Goal: Task Accomplishment & Management: Use online tool/utility

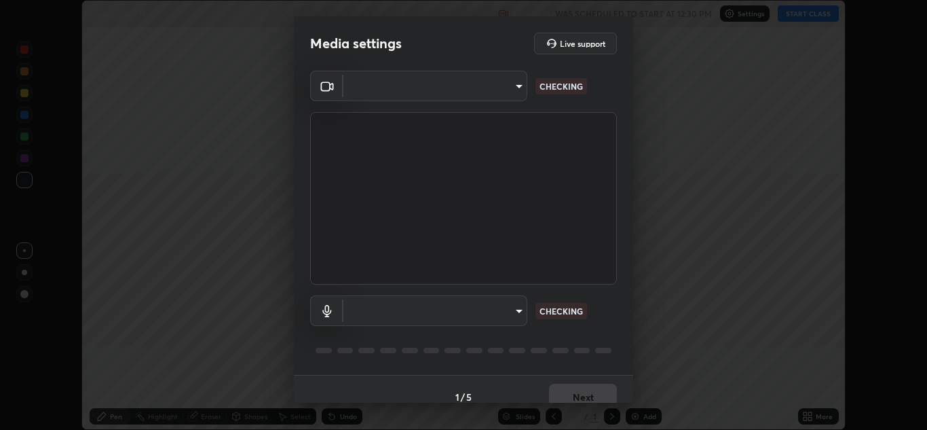
scroll to position [430, 927]
type input "b632b45ffd38abdd59198549972216b0b56846c9a96ca02d214ec0deae62491c"
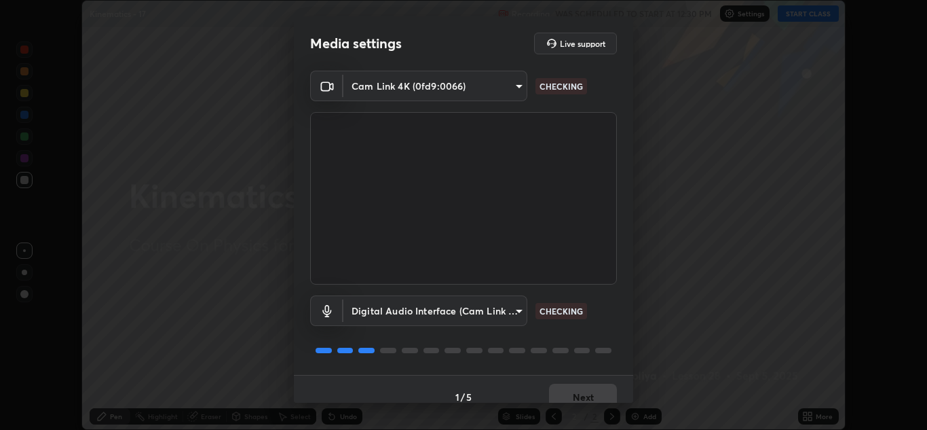
click at [510, 313] on body "Erase all Kinematics - 17 Recording WAS SCHEDULED TO START AT 12:30 PM Settings…" at bounding box center [463, 215] width 927 height 430
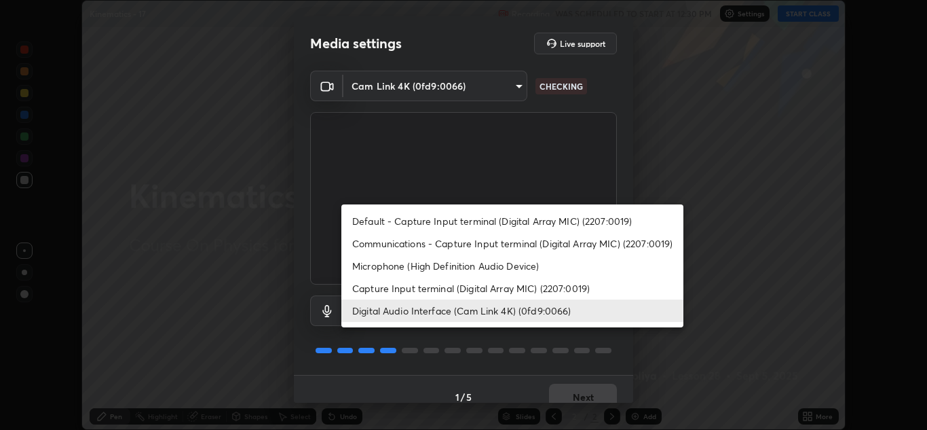
click at [487, 286] on li "Capture Input terminal (Digital Array MIC) (2207:0019)" at bounding box center [512, 288] width 342 height 22
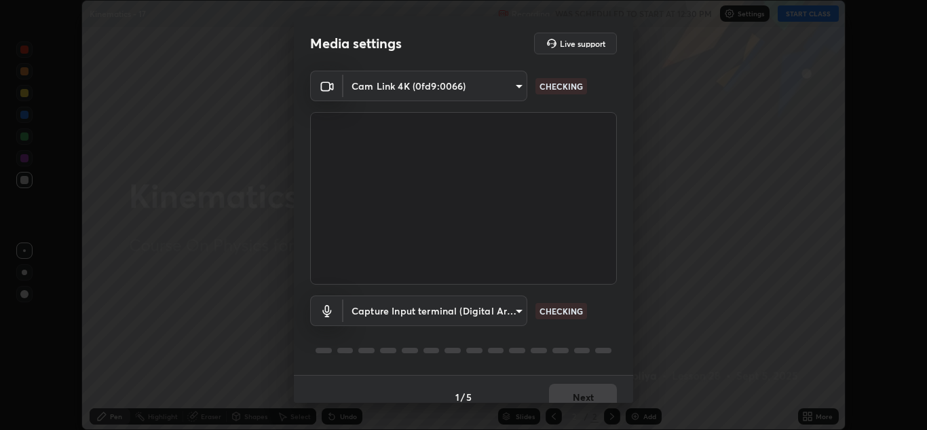
click at [500, 312] on body "Erase all Kinematics - 17 Recording WAS SCHEDULED TO START AT 12:30 PM Settings…" at bounding box center [463, 215] width 927 height 430
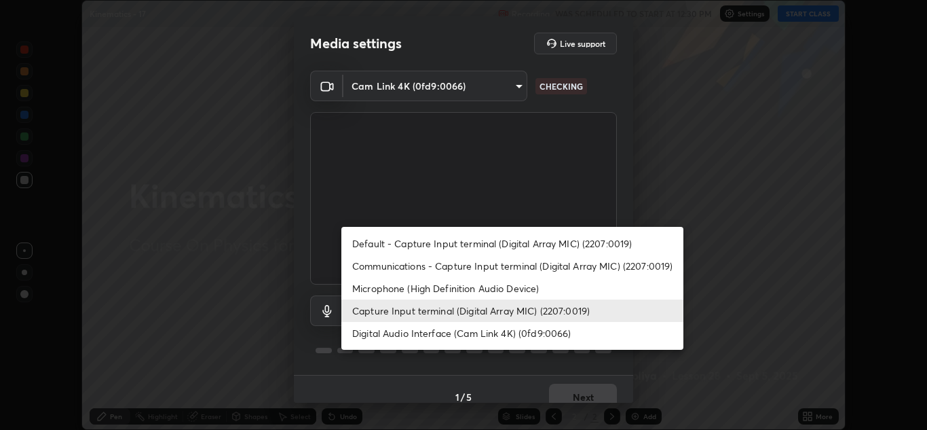
click at [493, 334] on li "Digital Audio Interface (Cam Link 4K) (0fd9:0066)" at bounding box center [512, 333] width 342 height 22
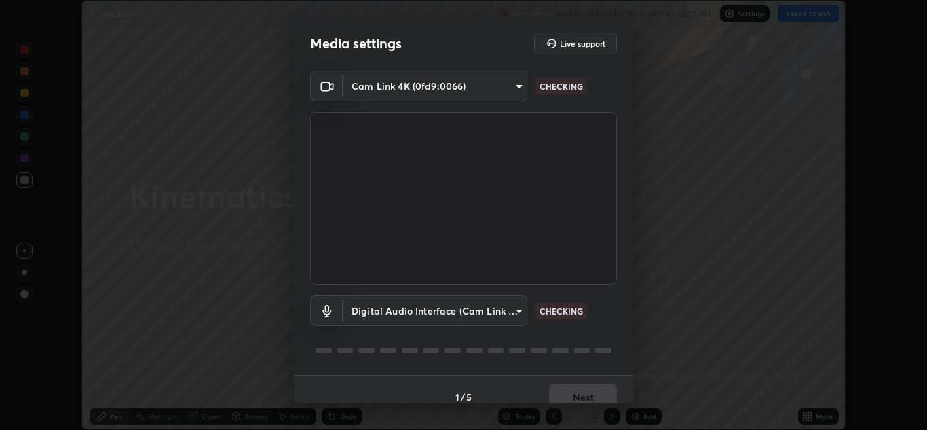
type input "8eef23949d3bcf5a8e29e5a8eec0467d103540f54069910b01a1a3b6507dceb2"
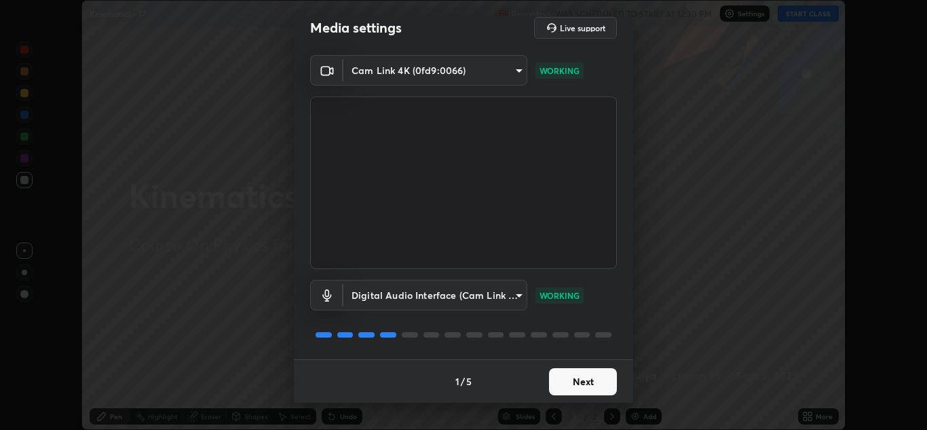
click at [582, 381] on button "Next" at bounding box center [583, 381] width 68 height 27
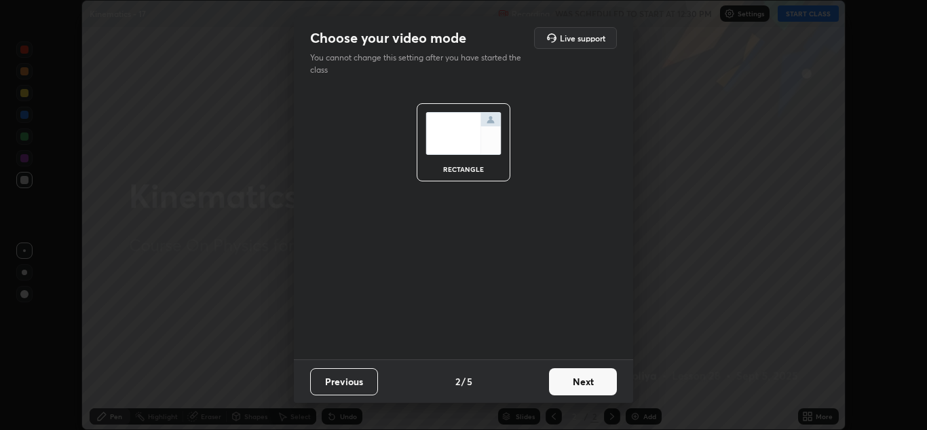
scroll to position [0, 0]
click at [595, 385] on button "Next" at bounding box center [583, 381] width 68 height 27
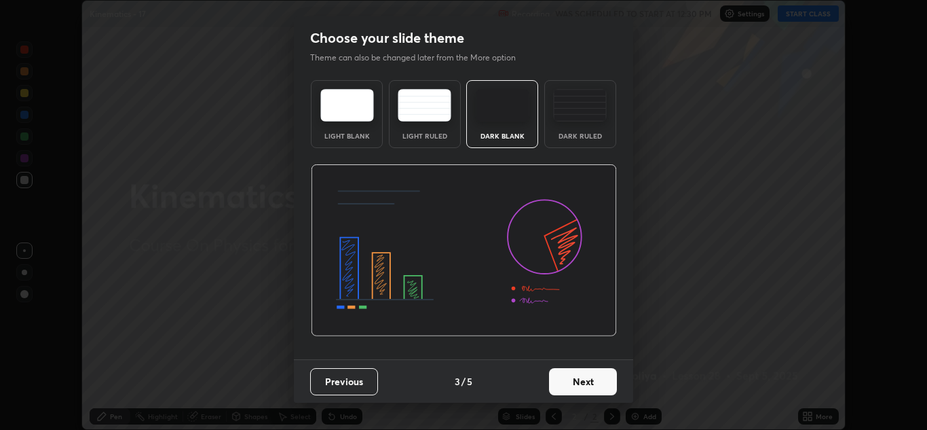
click at [603, 387] on button "Next" at bounding box center [583, 381] width 68 height 27
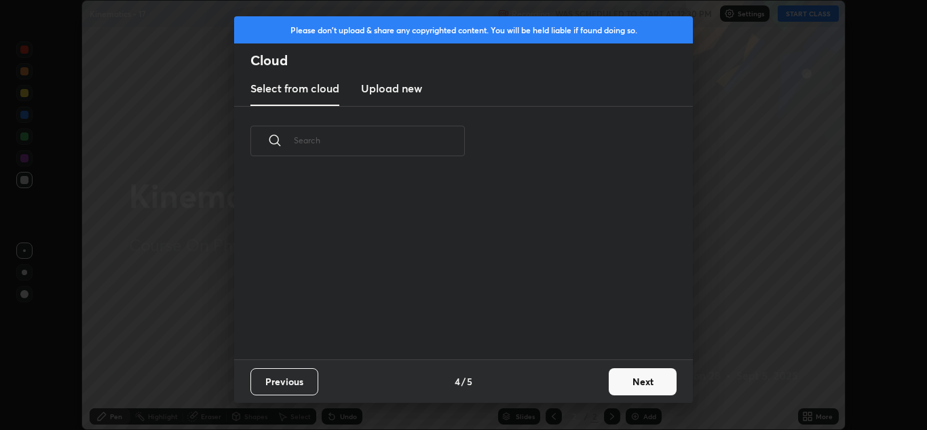
click at [615, 387] on button "Next" at bounding box center [643, 381] width 68 height 27
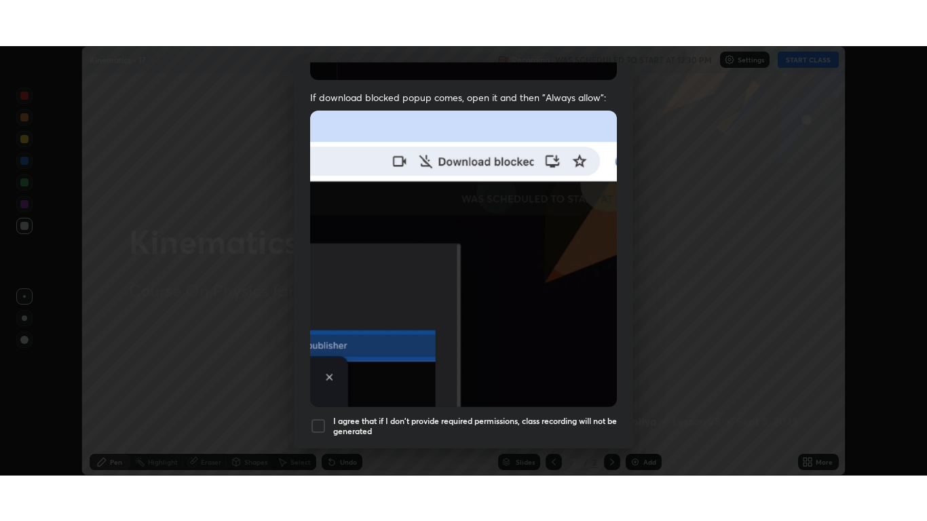
scroll to position [293, 0]
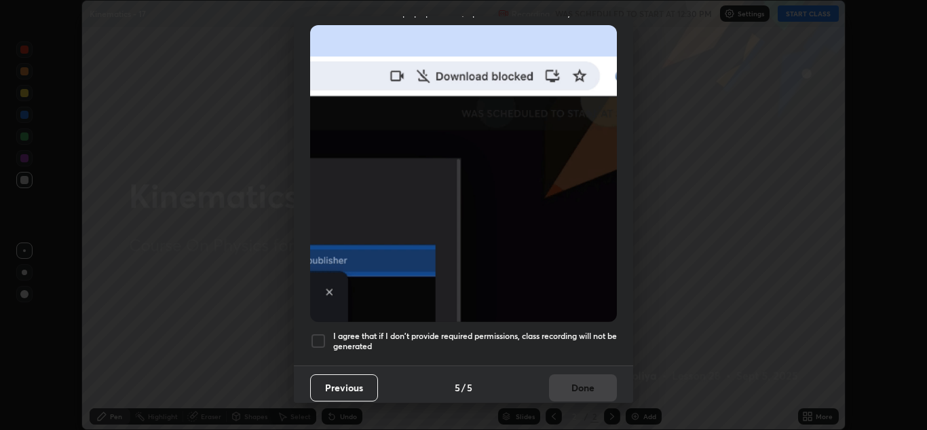
click at [526, 335] on h5 "I agree that if I don't provide required permissions, class recording will not …" at bounding box center [475, 341] width 284 height 21
click at [580, 383] on button "Done" at bounding box center [583, 387] width 68 height 27
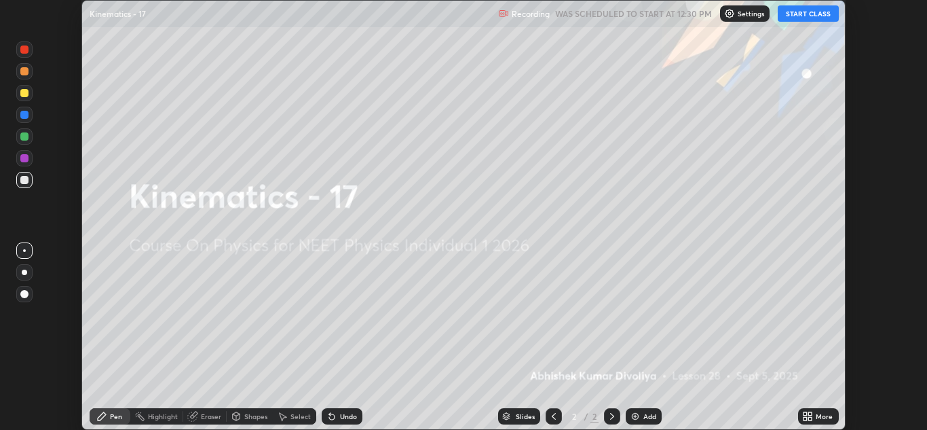
click at [811, 419] on icon at bounding box center [809, 418] width 3 height 3
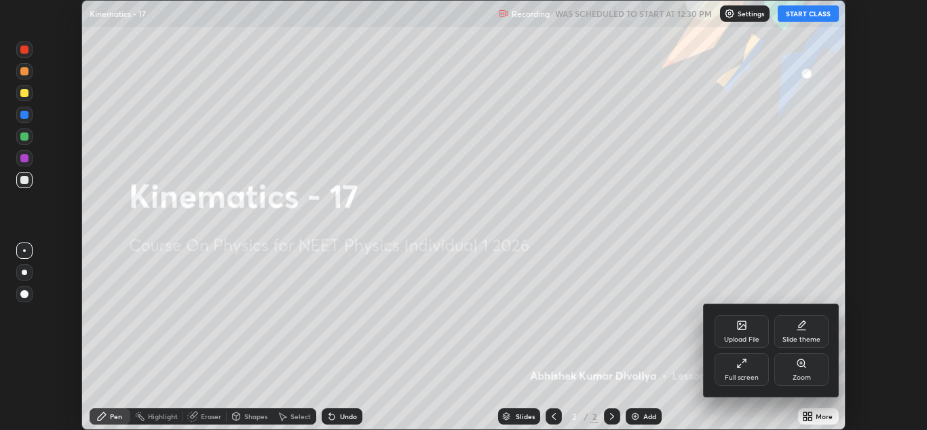
click at [734, 366] on div "Full screen" at bounding box center [742, 369] width 54 height 33
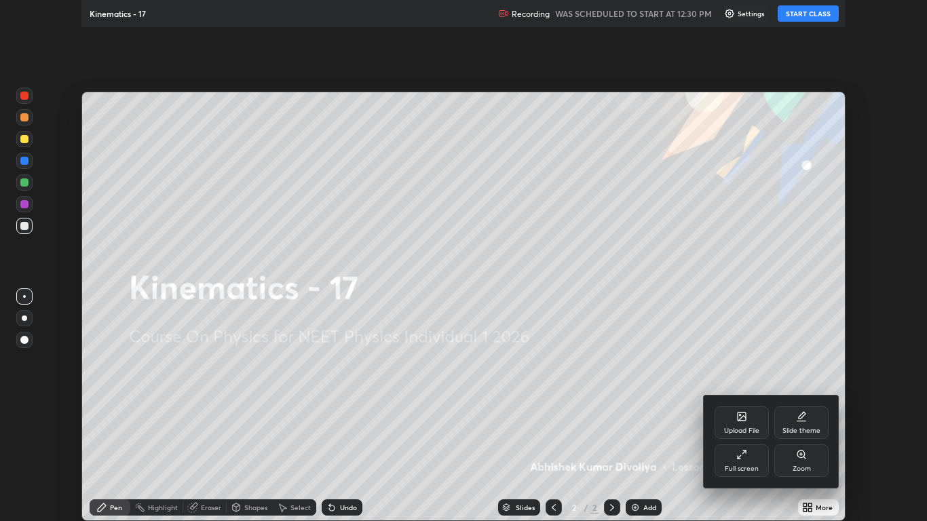
scroll to position [521, 927]
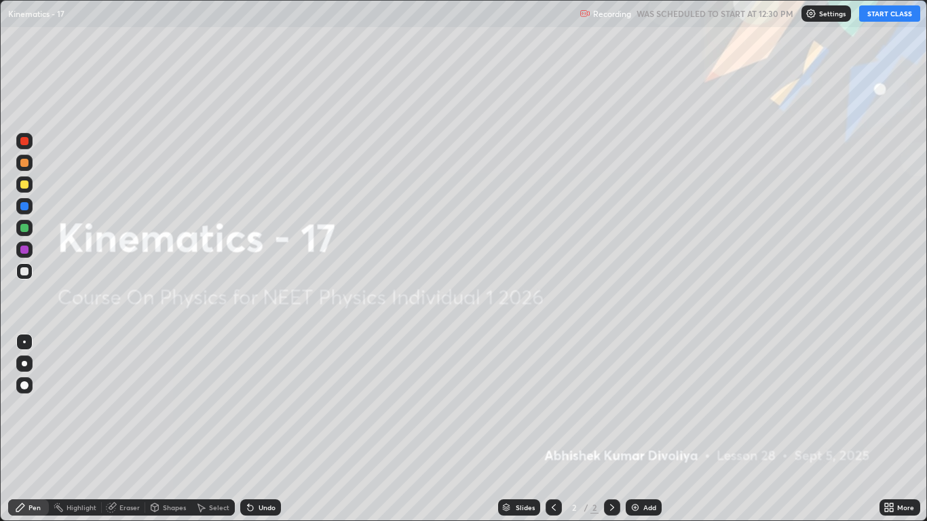
click at [893, 15] on button "START CLASS" at bounding box center [889, 13] width 61 height 16
click at [25, 386] on div at bounding box center [24, 386] width 8 height 8
click at [23, 189] on div at bounding box center [24, 184] width 16 height 16
click at [642, 429] on div "Add" at bounding box center [644, 508] width 36 height 16
